Goal: Complete application form: Fill out and submit a form for a specific purpose

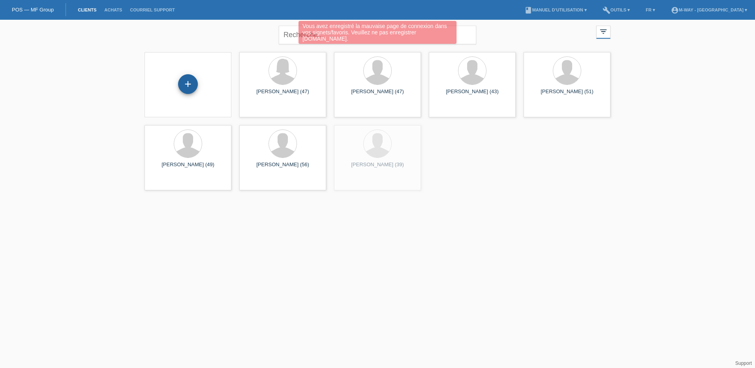
click at [183, 90] on div "+" at bounding box center [187, 83] width 19 height 13
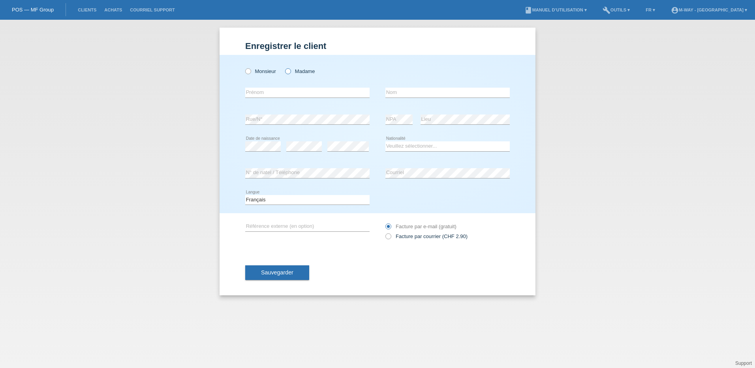
click at [291, 70] on label "Madame" at bounding box center [300, 71] width 30 height 6
click at [290, 70] on input "Madame" at bounding box center [287, 70] width 5 height 5
radio input "true"
click at [281, 100] on div "error Prénom" at bounding box center [307, 92] width 124 height 27
click at [281, 93] on input "text" at bounding box center [307, 93] width 124 height 10
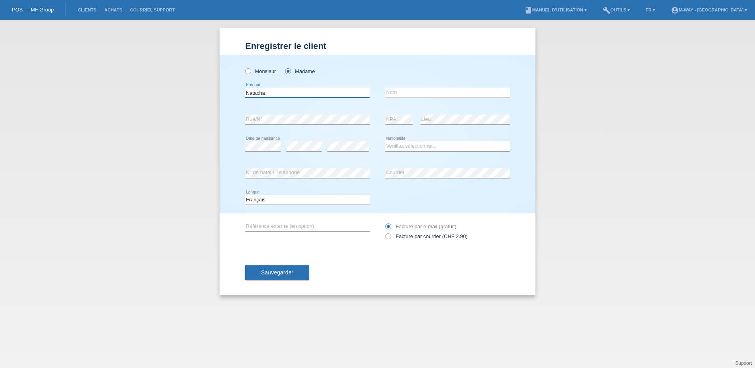
type input "Natacha"
click at [395, 89] on input "text" at bounding box center [447, 93] width 124 height 10
type input "Seivel"
click at [397, 144] on select "Veuillez sélectionner... Suisse Allemagne Autriche Liechtenstein ------------ A…" at bounding box center [447, 145] width 124 height 9
select select "CH"
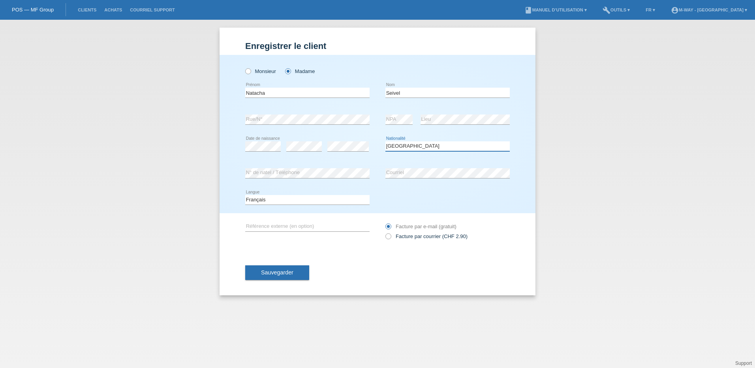
click at [385, 141] on select "Veuillez sélectionner... Suisse Allemagne Autriche Liechtenstein ------------ A…" at bounding box center [447, 145] width 124 height 9
click at [284, 277] on button "Sauvegarder" at bounding box center [277, 272] width 64 height 15
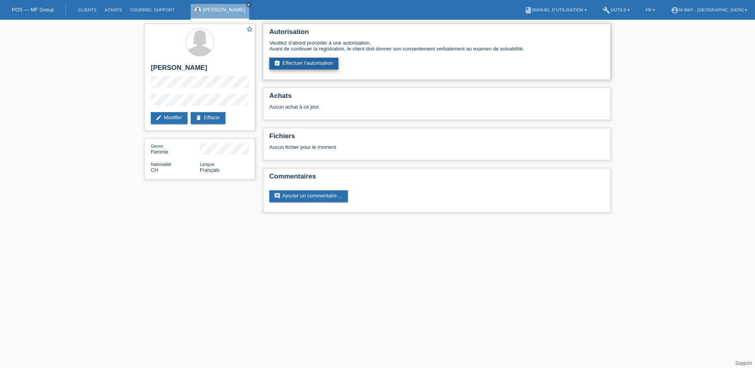
click at [324, 58] on link "assignment_turned_in Effectuer l’autorisation" at bounding box center [303, 64] width 69 height 12
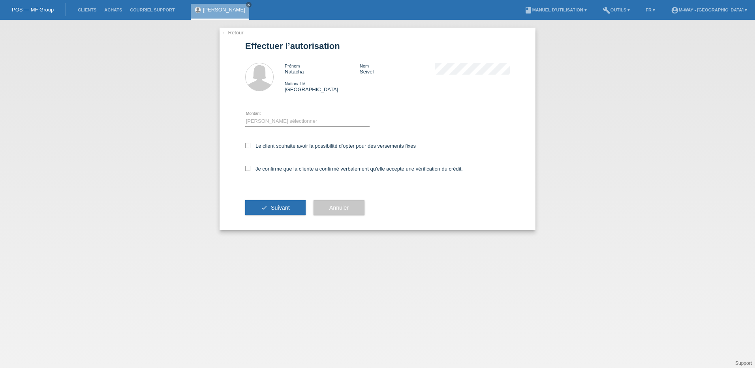
click at [290, 116] on div "Veuillez sélectionner CHF 1.00 - CHF 499.00 CHF 500.00 - CHF 1'999.00 CHF 2'000…" at bounding box center [307, 121] width 124 height 27
click at [289, 125] on select "Veuillez sélectionner CHF 1.00 - CHF 499.00 CHF 500.00 - CHF 1'999.00 CHF 2'000…" at bounding box center [307, 120] width 124 height 9
select select "3"
click at [245, 116] on select "Veuillez sélectionner CHF 1.00 - CHF 499.00 CHF 500.00 - CHF 1'999.00 CHF 2'000…" at bounding box center [307, 120] width 124 height 9
click at [278, 143] on label "Le client souhaite avoir la possibilité d’opter pour des versements fixes" at bounding box center [330, 146] width 171 height 6
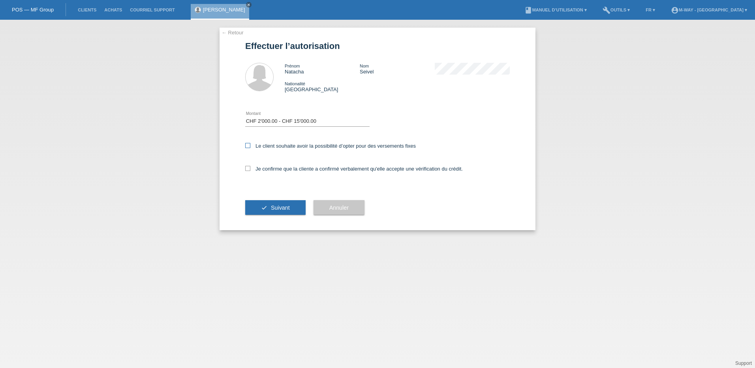
click at [250, 143] on input "Le client souhaite avoir la possibilité d’opter pour des versements fixes" at bounding box center [247, 145] width 5 height 5
checkbox input "true"
click at [278, 168] on label "Je confirme que la cliente a confirmé verbalement qu'elle accepte une vérificat…" at bounding box center [353, 169] width 217 height 6
click at [250, 168] on input "Je confirme que la cliente a confirmé verbalement qu'elle accepte une vérificat…" at bounding box center [247, 168] width 5 height 5
checkbox input "true"
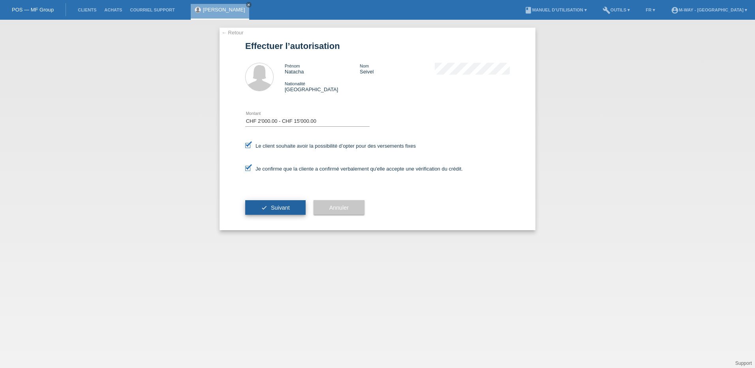
click at [277, 206] on span "Suivant" at bounding box center [280, 207] width 19 height 6
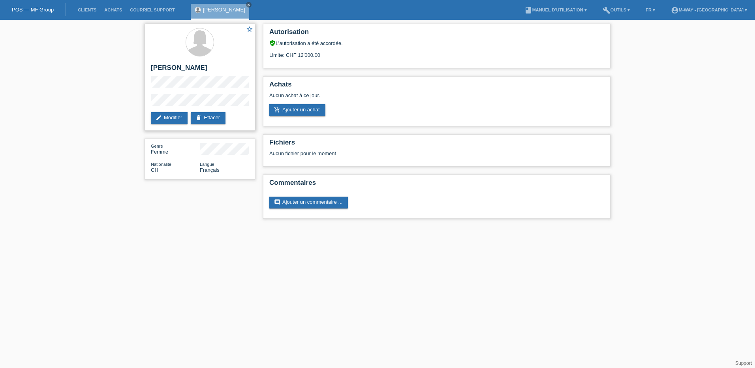
drag, startPoint x: 319, startPoint y: 56, endPoint x: 245, endPoint y: 56, distance: 73.0
click at [247, 56] on div "star_border [PERSON_NAME] edit Modifier delete Effacer Genre Femme Nationalité …" at bounding box center [378, 123] width 474 height 207
click at [79, 101] on div "star_border [PERSON_NAME] edit Modifier delete Effacer Genre Femme Nationalité …" at bounding box center [377, 123] width 755 height 207
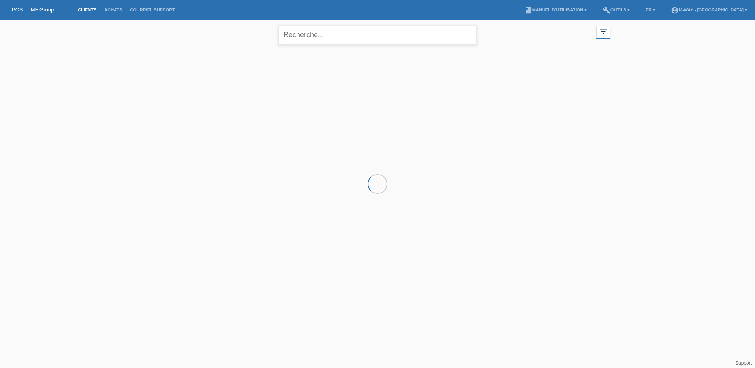
drag, startPoint x: 420, startPoint y: 148, endPoint x: 314, endPoint y: 32, distance: 157.0
click at [314, 32] on input "text" at bounding box center [377, 35] width 197 height 19
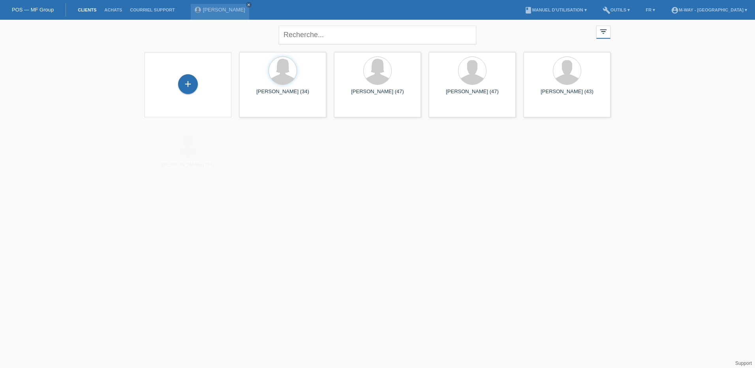
click at [193, 96] on div "+" at bounding box center [187, 84] width 87 height 65
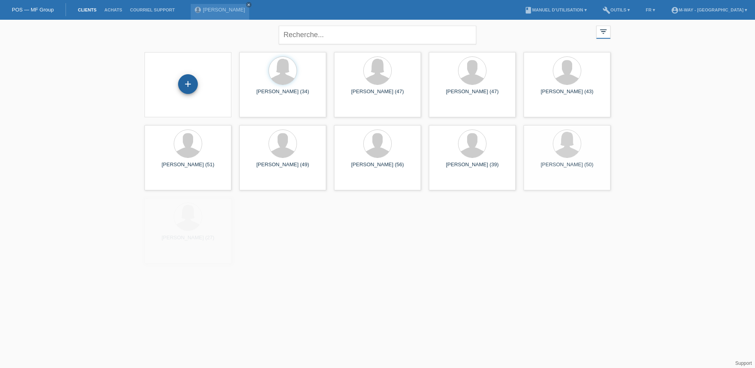
click at [193, 90] on div "+" at bounding box center [187, 83] width 19 height 13
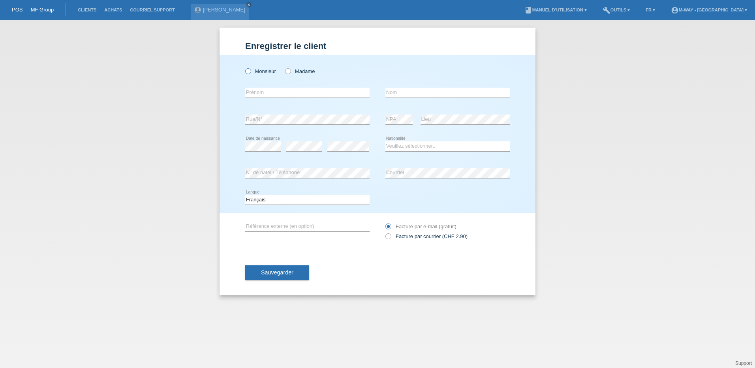
click at [258, 74] on label "Monsieur" at bounding box center [260, 71] width 31 height 6
click at [250, 73] on input "Monsieur" at bounding box center [247, 70] width 5 height 5
radio input "true"
click at [259, 94] on input "text" at bounding box center [307, 93] width 124 height 10
type input "Adriano"
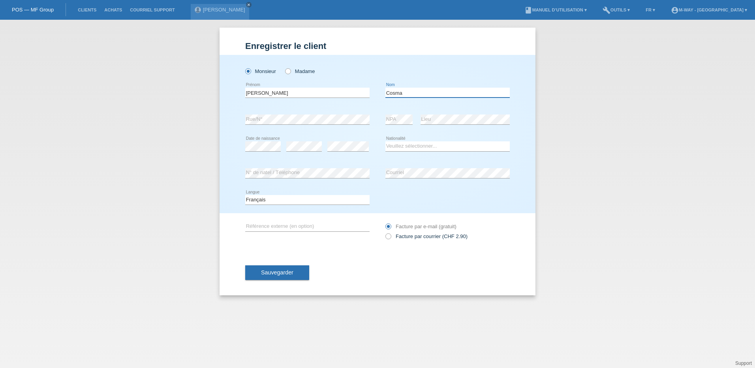
type input "Cosma"
click at [264, 94] on input "Adriano" at bounding box center [307, 93] width 124 height 10
click at [277, 94] on input "Adriano" at bounding box center [307, 93] width 124 height 10
type input "[PERSON_NAME]"
click at [242, 119] on div "Monsieur Madame Adrian error Prénom" at bounding box center [377, 134] width 316 height 158
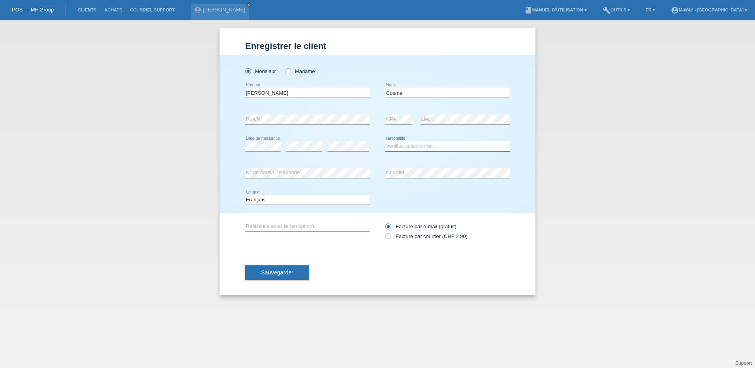
click at [409, 146] on select "Veuillez sélectionner... Suisse Allemagne Autriche Liechtenstein ------------ A…" at bounding box center [447, 145] width 124 height 9
select select "CH"
click at [385, 141] on select "Veuillez sélectionner... Suisse Allemagne Autriche Liechtenstein ------------ A…" at bounding box center [447, 145] width 124 height 9
click at [53, 199] on div "Enregistrer le client Enregistrer le client Enregistrer le client Monsieur Mada…" at bounding box center [377, 194] width 755 height 348
click at [328, 185] on div "error N° de natel / Téléphone error Courriel" at bounding box center [377, 173] width 264 height 27
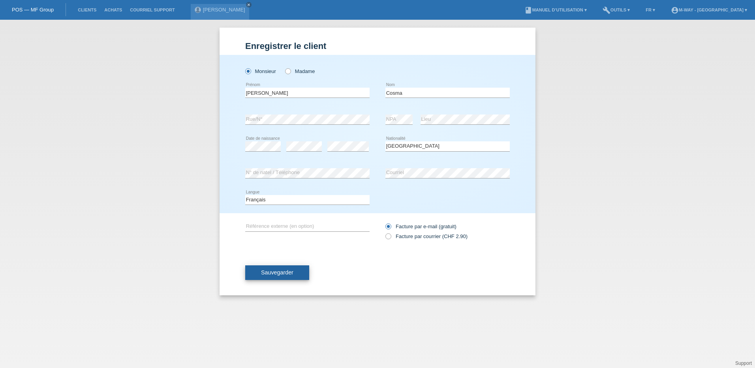
click at [279, 266] on button "Sauvegarder" at bounding box center [277, 272] width 64 height 15
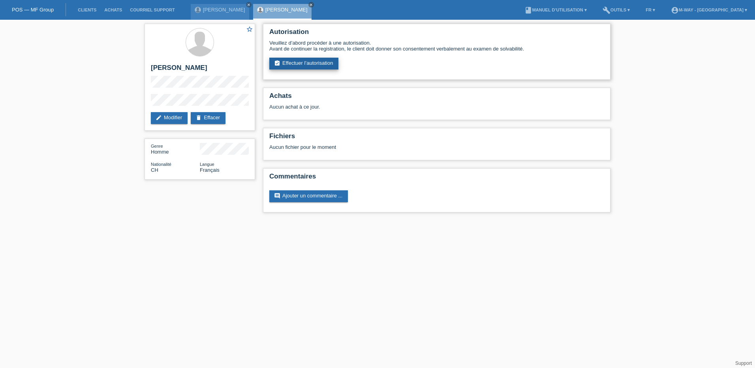
click at [304, 66] on link "assignment_turned_in Effectuer l’autorisation" at bounding box center [303, 64] width 69 height 12
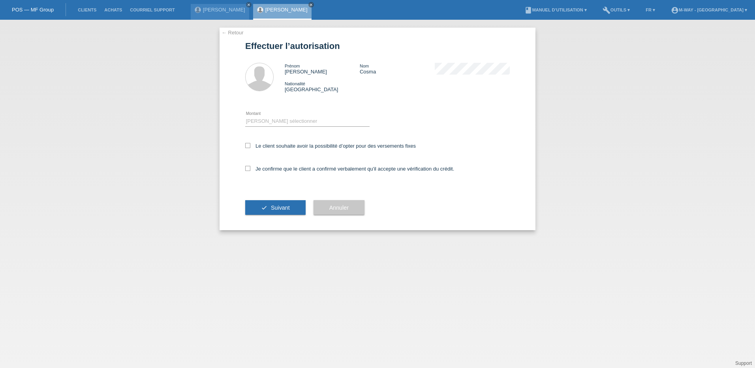
click at [257, 116] on div "Veuillez sélectionner CHF 1.00 - CHF 499.00 CHF 500.00 - CHF 1'999.00 CHF 2'000…" at bounding box center [307, 121] width 124 height 27
click at [259, 125] on select "Veuillez sélectionner CHF 1.00 - CHF 499.00 CHF 500.00 - CHF 1'999.00 CHF 2'000…" at bounding box center [307, 120] width 124 height 9
select select "3"
click at [245, 116] on select "Veuillez sélectionner CHF 1.00 - CHF 499.00 CHF 500.00 - CHF 1'999.00 CHF 2'000…" at bounding box center [307, 120] width 124 height 9
click at [255, 145] on label "Le client souhaite avoir la possibilité d’opter pour des versements fixes" at bounding box center [330, 146] width 171 height 6
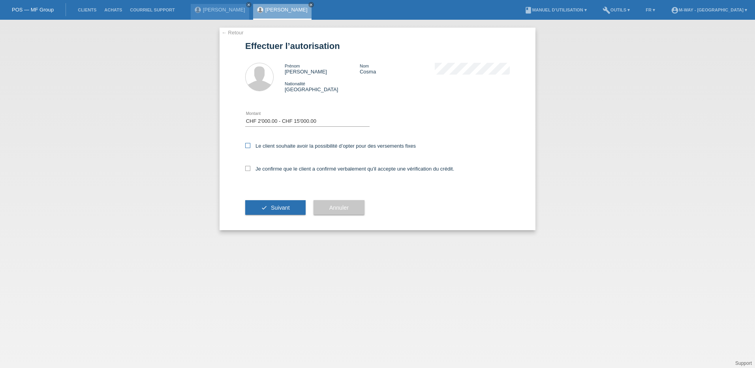
click at [250, 145] on input "Le client souhaite avoir la possibilité d’opter pour des versements fixes" at bounding box center [247, 145] width 5 height 5
checkbox input "true"
click at [255, 166] on label "Je confirme que le client a confirmé verbalement qu'il accepte une vérification…" at bounding box center [349, 169] width 209 height 6
click at [250, 166] on input "Je confirme que le client a confirmé verbalement qu'il accepte une vérification…" at bounding box center [247, 168] width 5 height 5
checkbox input "true"
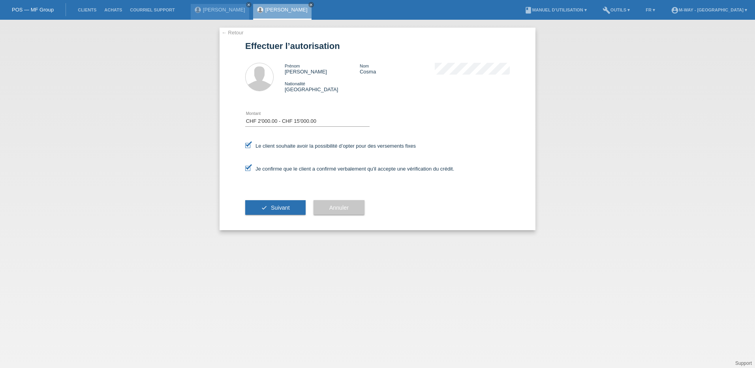
click at [261, 195] on div "check Suivant" at bounding box center [275, 208] width 60 height 46
click at [261, 202] on button "check Suivant" at bounding box center [275, 207] width 60 height 15
